Goal: Task Accomplishment & Management: Manage account settings

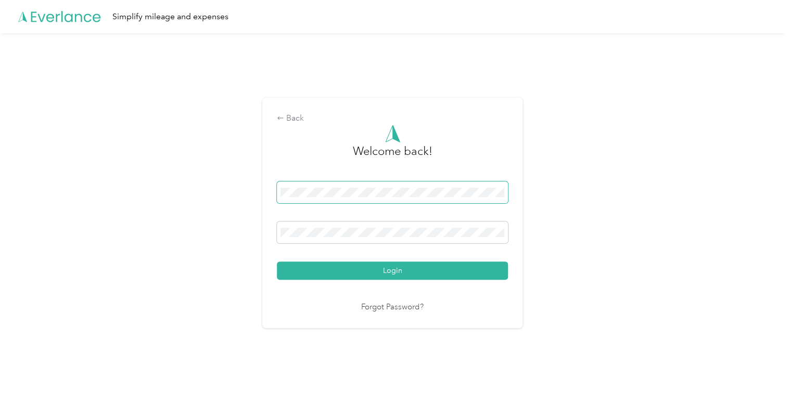
click at [277, 262] on button "Login" at bounding box center [392, 271] width 231 height 18
click at [300, 270] on button "Login" at bounding box center [392, 271] width 231 height 18
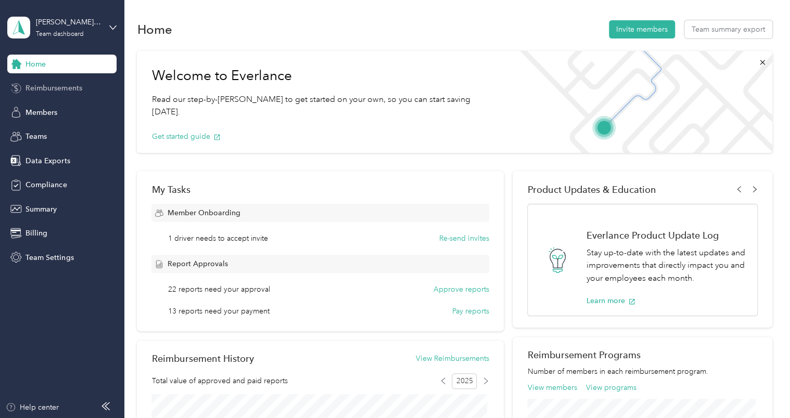
click at [35, 85] on span "Reimbursements" at bounding box center [53, 88] width 56 height 11
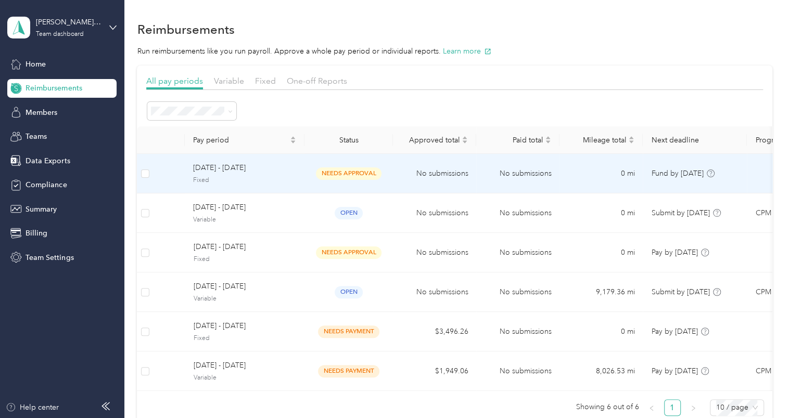
click at [258, 166] on span "[DATE] - [DATE]" at bounding box center [244, 167] width 103 height 11
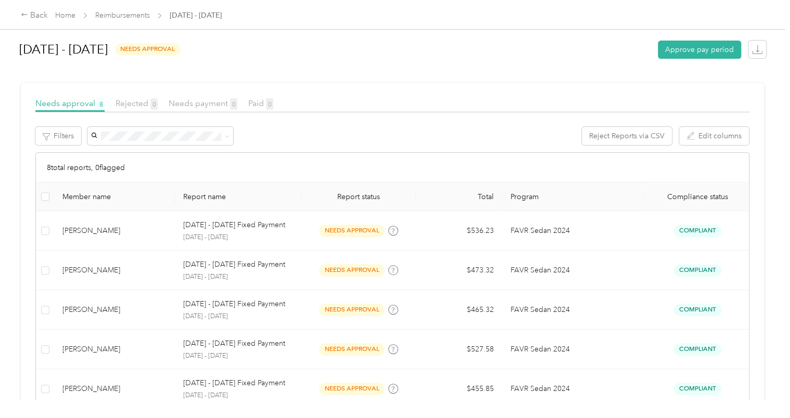
scroll to position [161, 0]
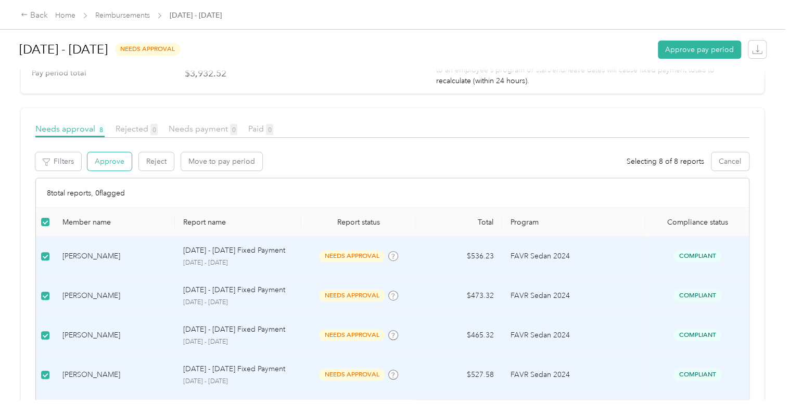
click at [122, 161] on button "Approve" at bounding box center [109, 161] width 44 height 18
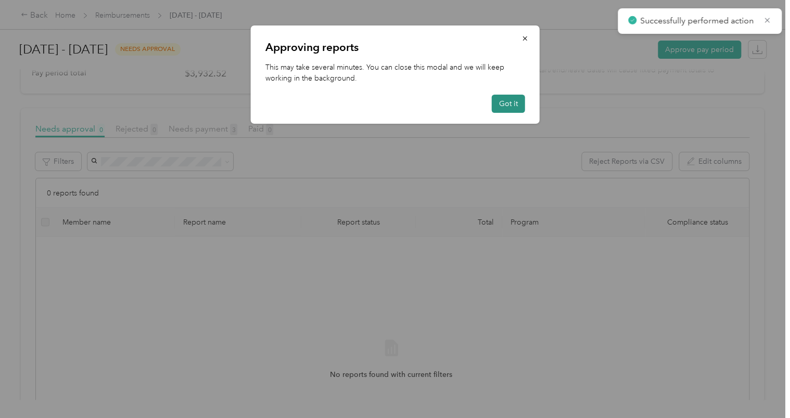
click at [511, 100] on button "Got it" at bounding box center [508, 104] width 33 height 18
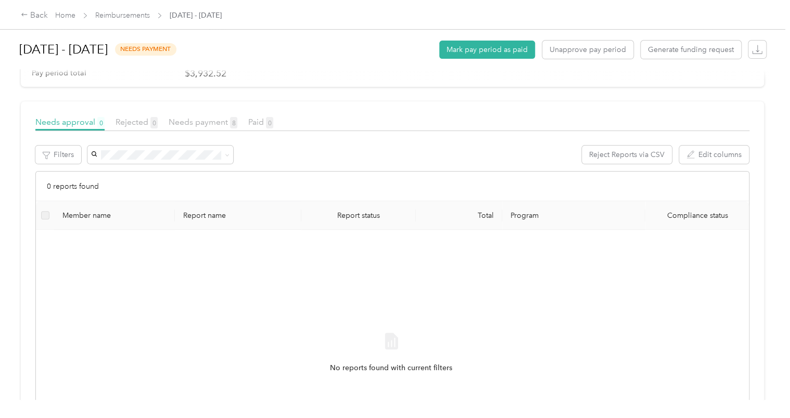
click at [125, 23] on div "Back Home Reimbursements [DATE] - [DATE]" at bounding box center [395, 14] width 790 height 29
click at [755, 49] on icon "button" at bounding box center [757, 49] width 10 height 10
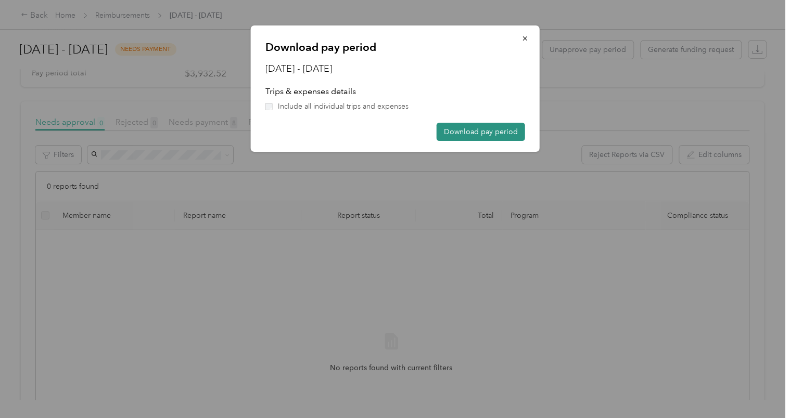
click at [499, 135] on button "Download pay period" at bounding box center [481, 132] width 88 height 18
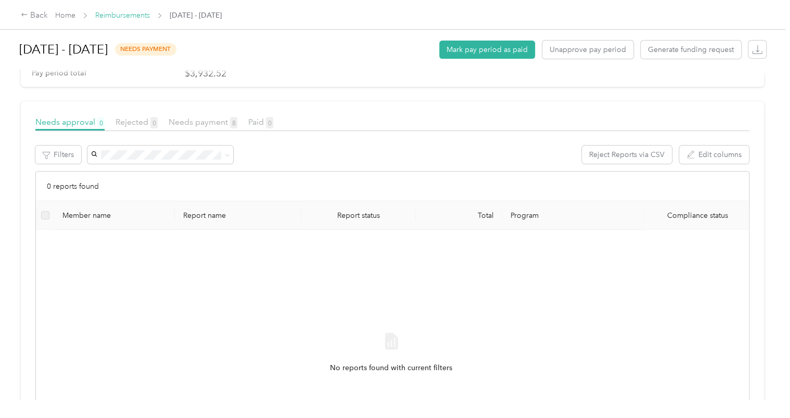
click at [121, 14] on link "Reimbursements" at bounding box center [122, 15] width 55 height 9
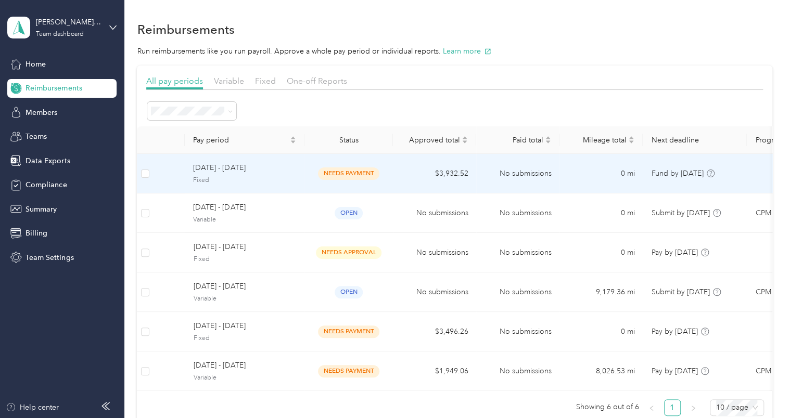
click at [271, 173] on span "[DATE] - [DATE]" at bounding box center [244, 167] width 103 height 11
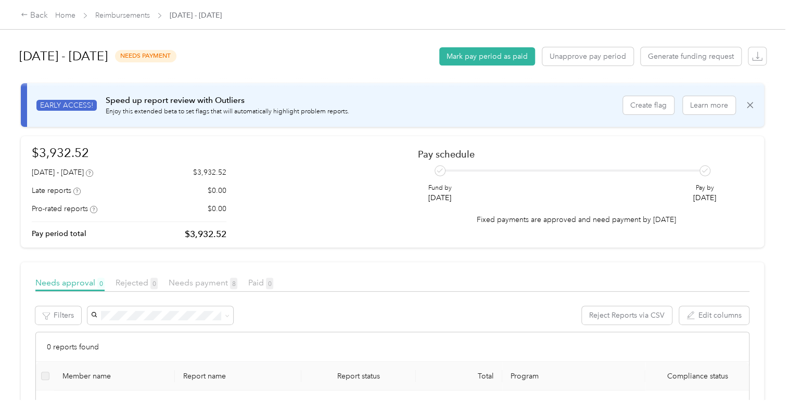
click at [118, 10] on span "Reimbursements" at bounding box center [122, 15] width 55 height 11
click at [109, 10] on span "Reimbursements" at bounding box center [122, 15] width 55 height 11
click at [112, 12] on link "Reimbursements" at bounding box center [122, 15] width 55 height 9
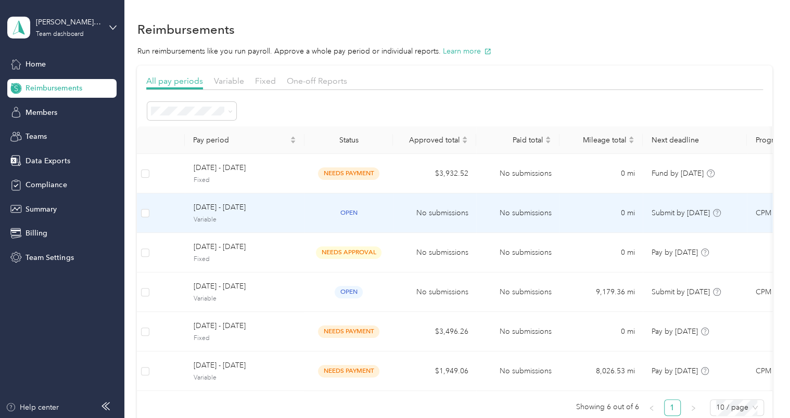
click at [228, 205] on span "[DATE] - [DATE]" at bounding box center [244, 207] width 103 height 11
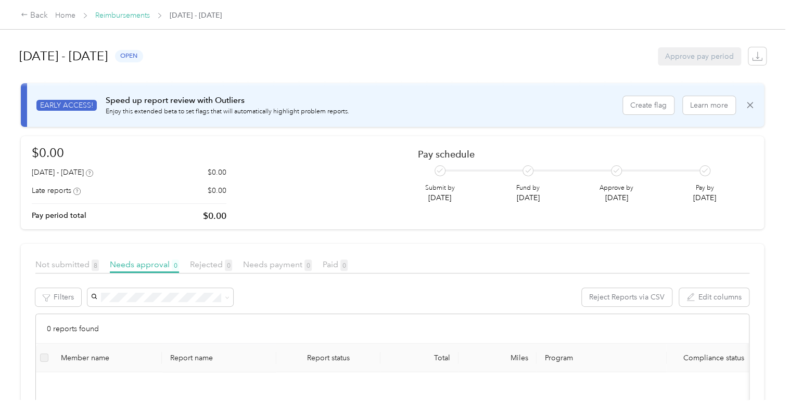
click at [134, 18] on link "Reimbursements" at bounding box center [122, 15] width 55 height 9
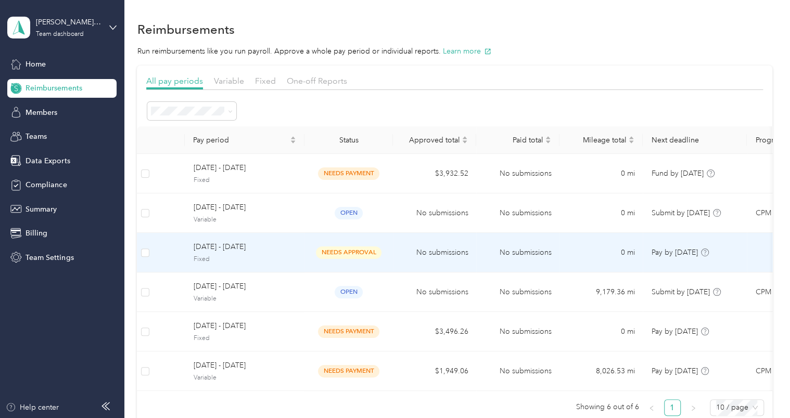
click at [254, 258] on span "Fixed" at bounding box center [244, 259] width 103 height 9
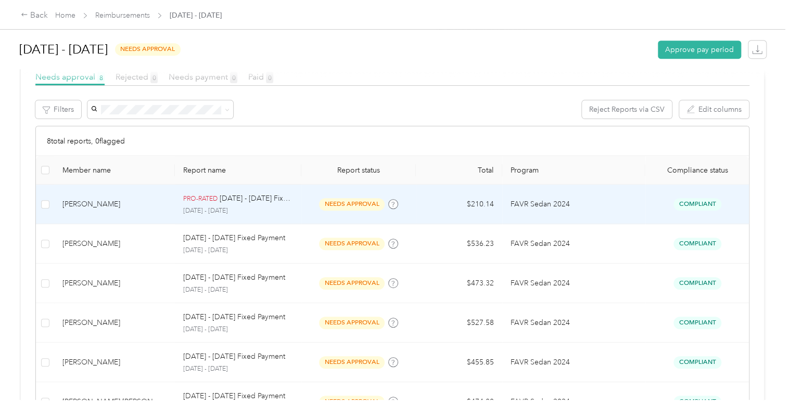
scroll to position [208, 0]
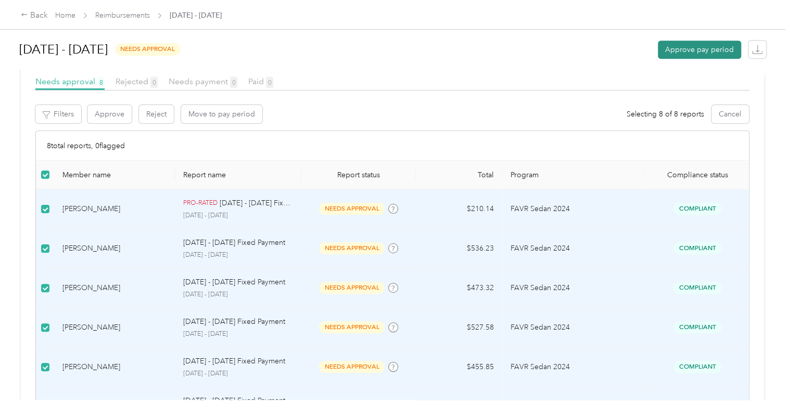
click at [698, 52] on button "Approve pay period" at bounding box center [699, 50] width 83 height 18
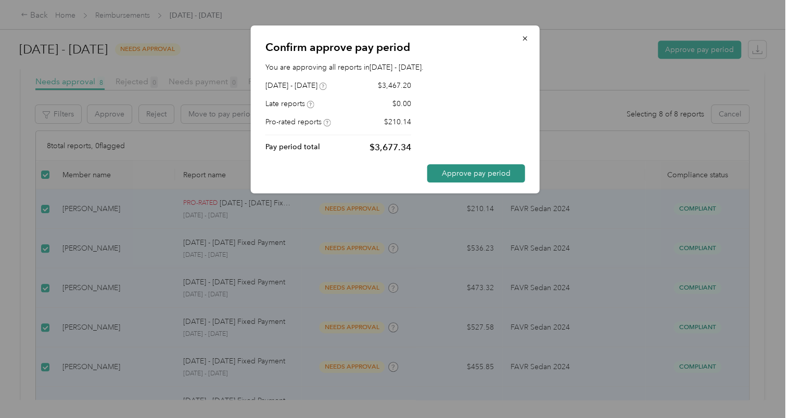
click at [499, 172] on button "Approve pay period" at bounding box center [476, 173] width 98 height 18
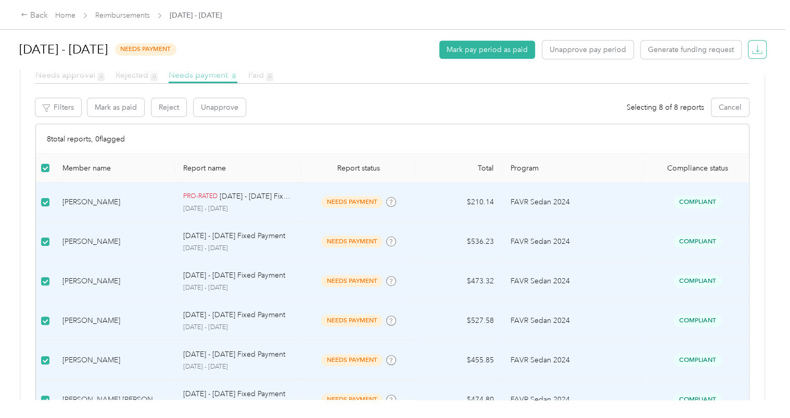
click at [753, 49] on icon "button" at bounding box center [757, 49] width 10 height 10
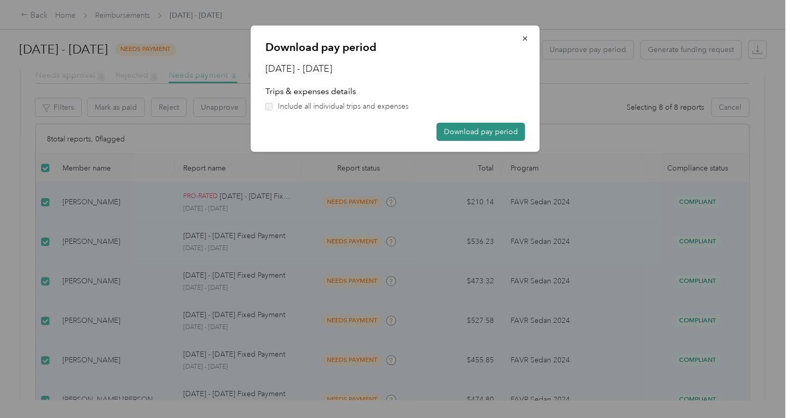
click at [452, 137] on button "Download pay period" at bounding box center [481, 132] width 88 height 18
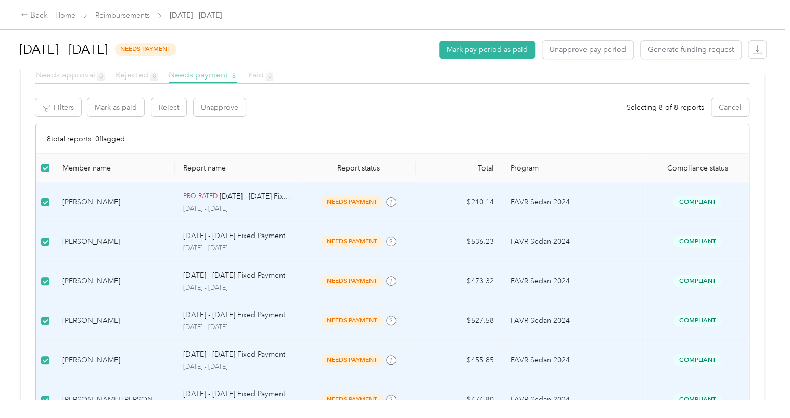
click at [329, 117] on div "[PERSON_NAME] as paid Reject Unapprove Selecting 8 of 8 reports Cancel" at bounding box center [418, 110] width 663 height 25
click at [123, 16] on link "Reimbursements" at bounding box center [122, 15] width 55 height 9
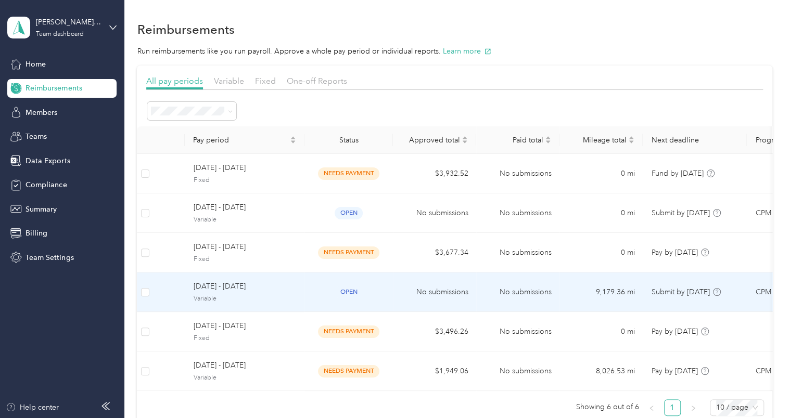
click at [241, 298] on span "Variable" at bounding box center [244, 298] width 103 height 9
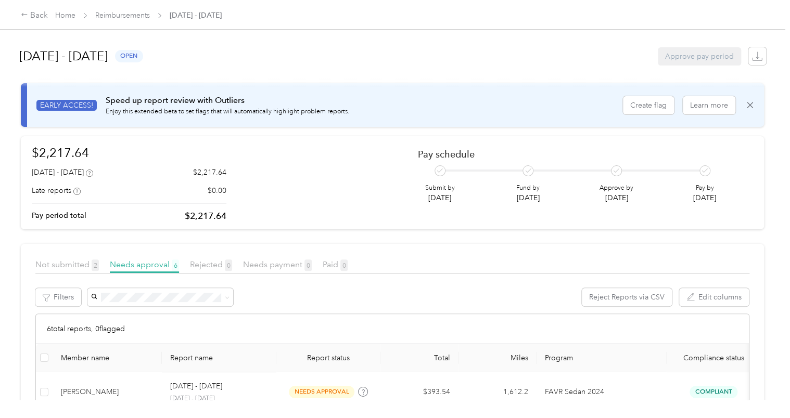
scroll to position [52, 0]
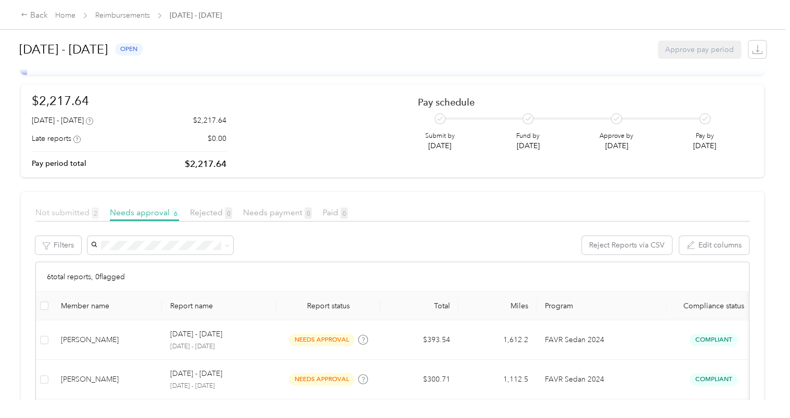
click at [48, 215] on span "Not submitted 2" at bounding box center [66, 213] width 63 height 10
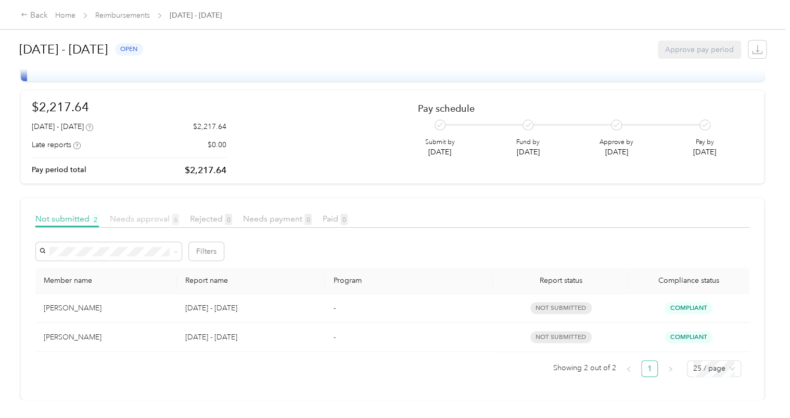
click at [124, 214] on span "Needs approval 6" at bounding box center [144, 219] width 69 height 10
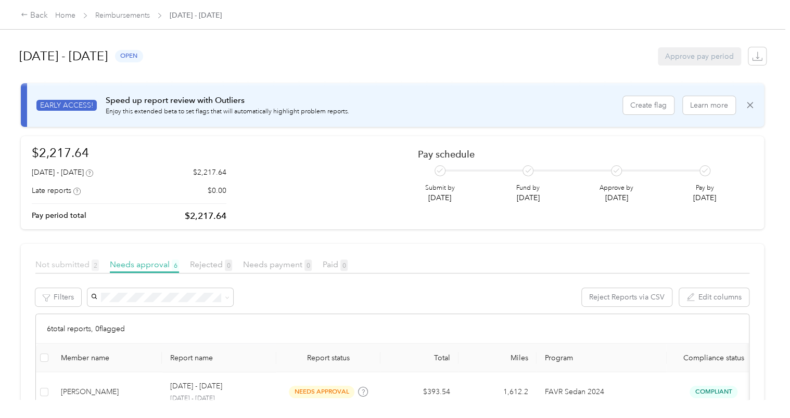
click at [54, 267] on span "Not submitted 2" at bounding box center [66, 265] width 63 height 10
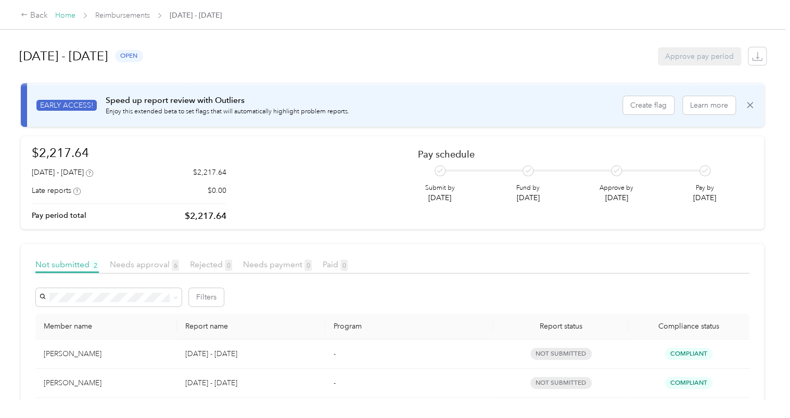
click at [69, 16] on link "Home" at bounding box center [65, 15] width 20 height 9
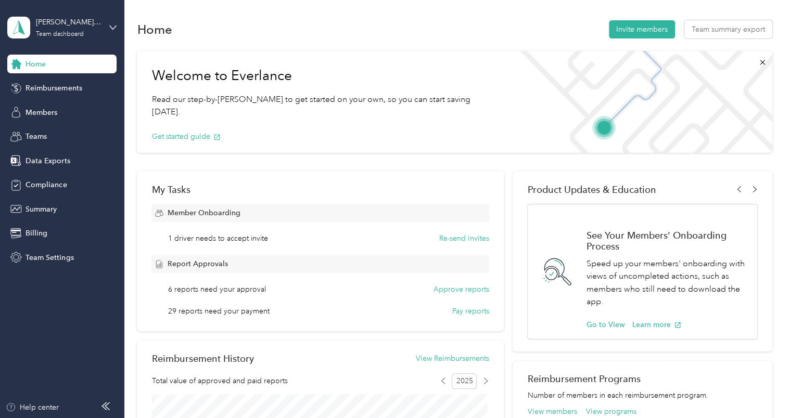
click at [124, 29] on div "Home Invite members Team summary export Welcome to Everlance Read our step-by-[…" at bounding box center [454, 421] width 660 height 842
click at [113, 29] on icon at bounding box center [113, 27] width 6 height 4
click at [39, 137] on div "Log out" at bounding box center [205, 133] width 381 height 18
